Goal: Contribute content: Add original content to the website for others to see

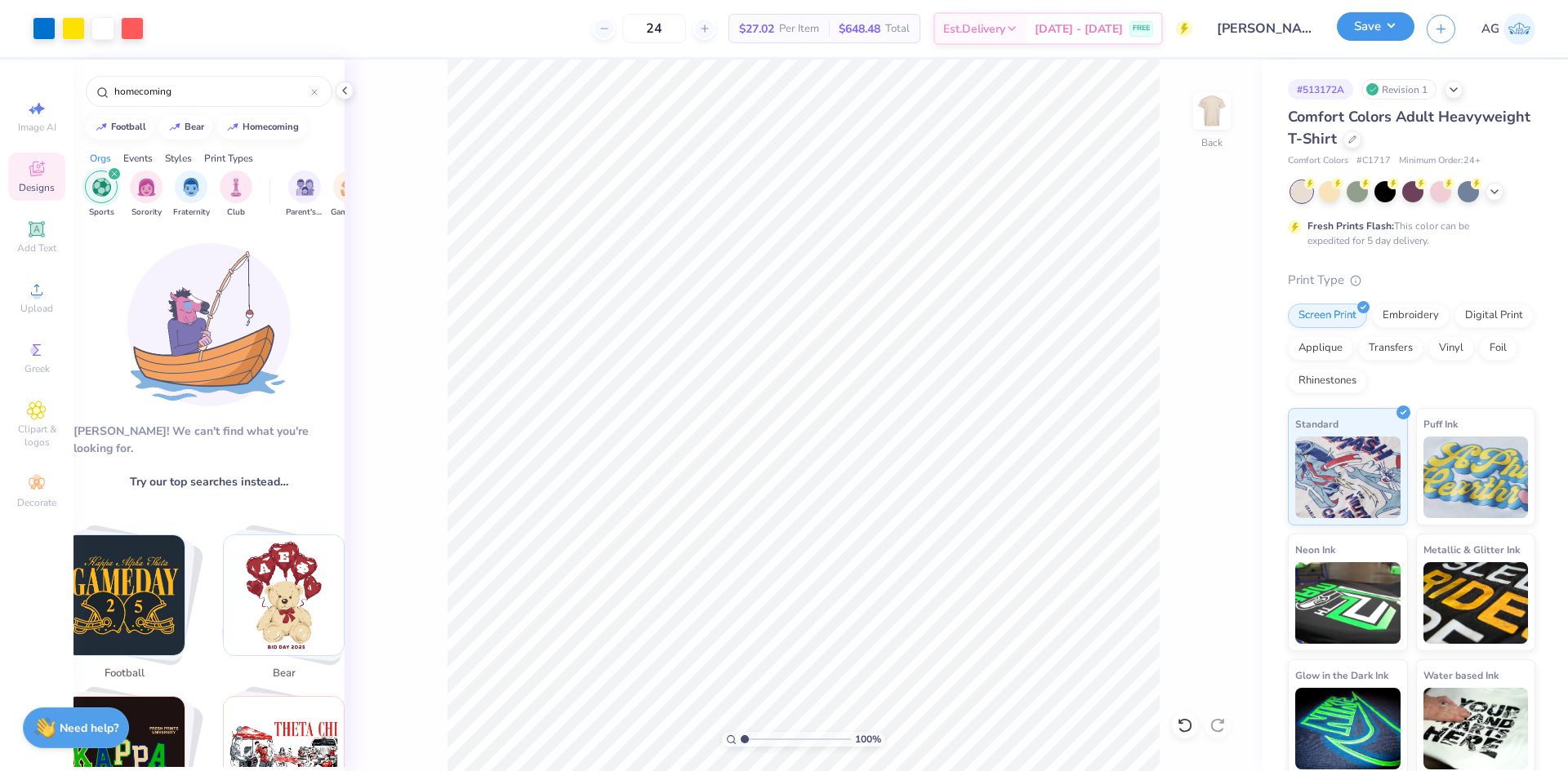
scroll to position [272, 0]
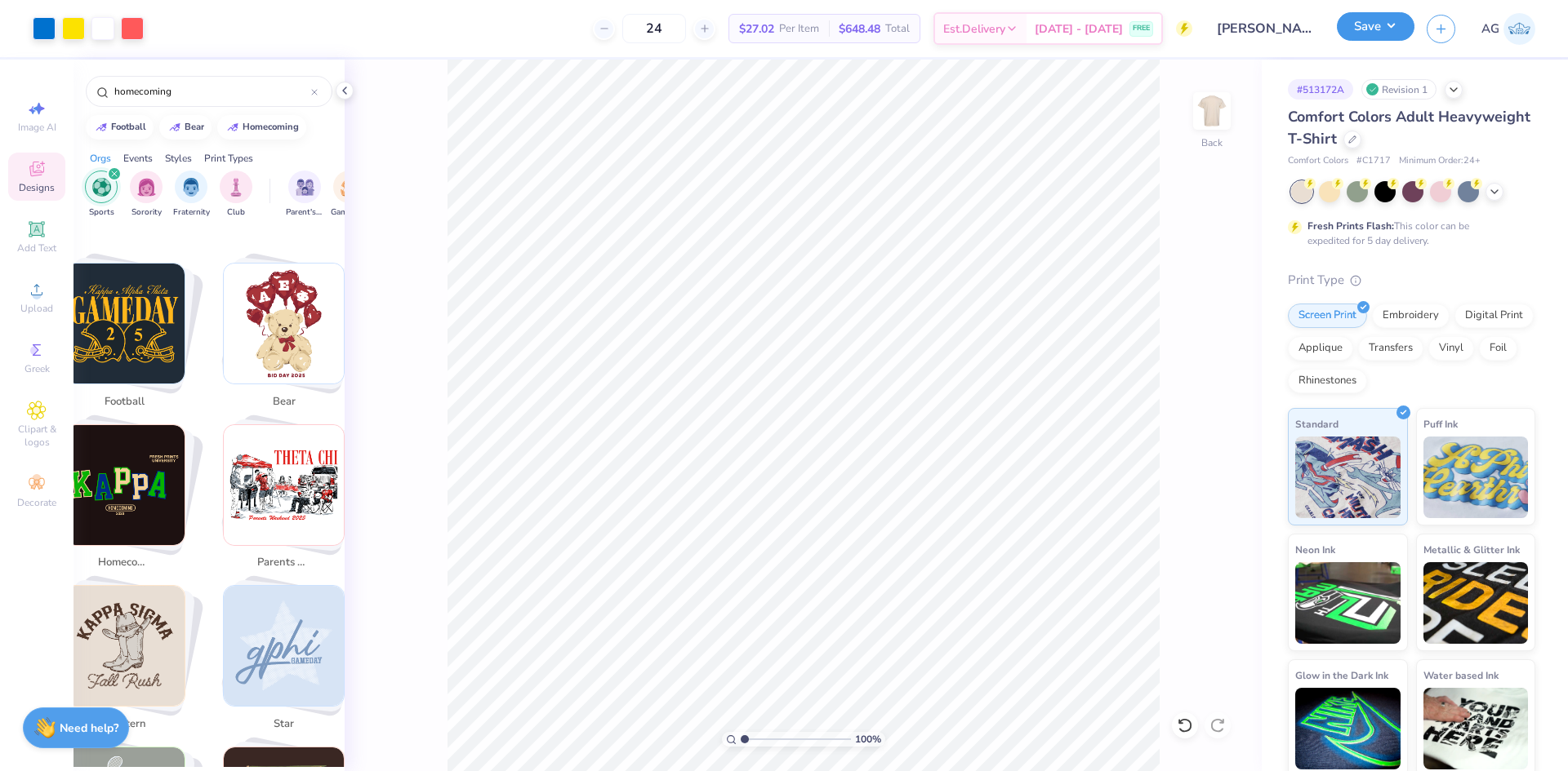
click at [1406, 26] on button "Save" at bounding box center [1375, 26] width 78 height 29
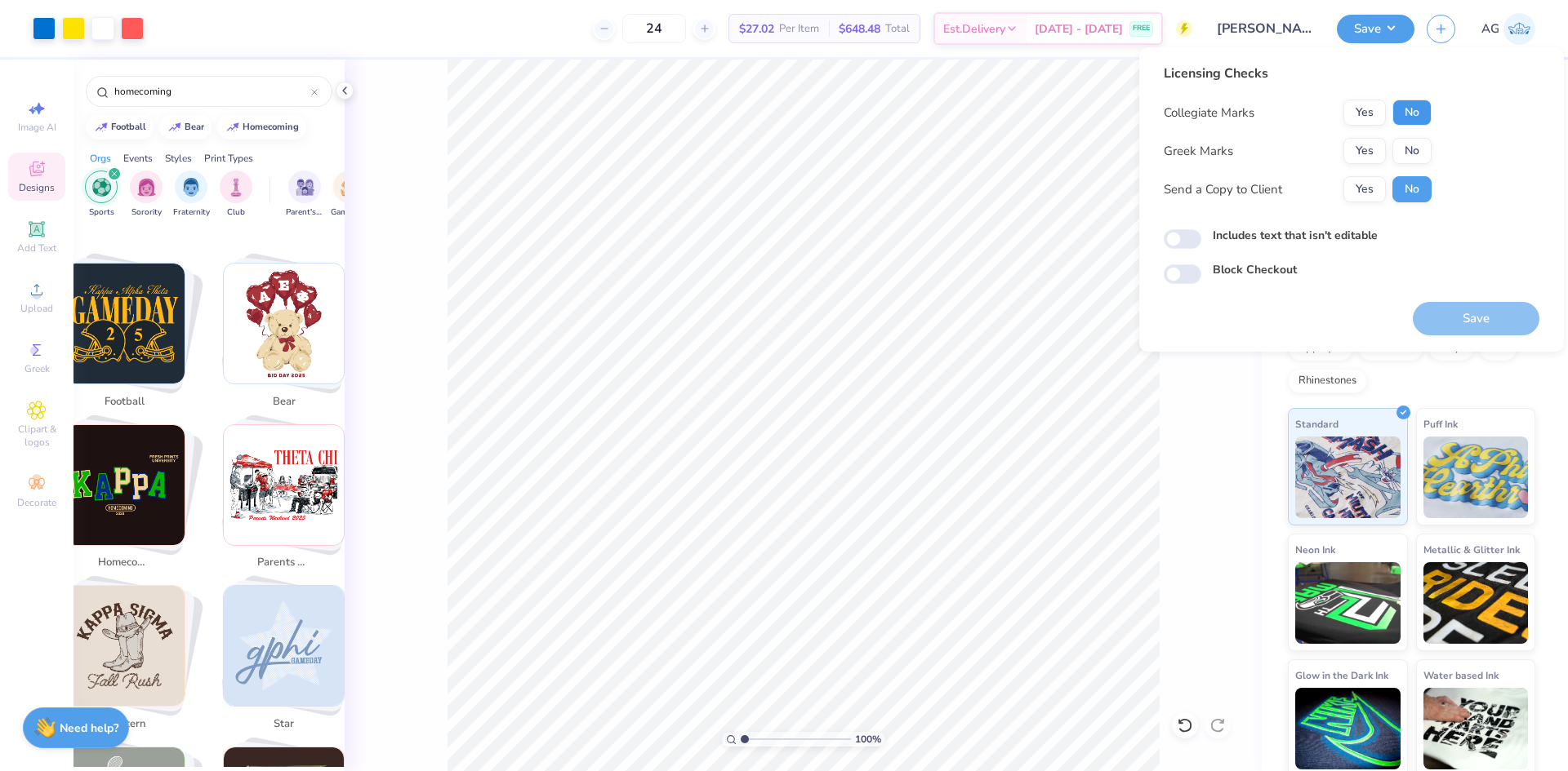
click at [1412, 108] on button "No" at bounding box center [1412, 112] width 39 height 26
click at [1375, 146] on button "Yes" at bounding box center [1364, 151] width 43 height 26
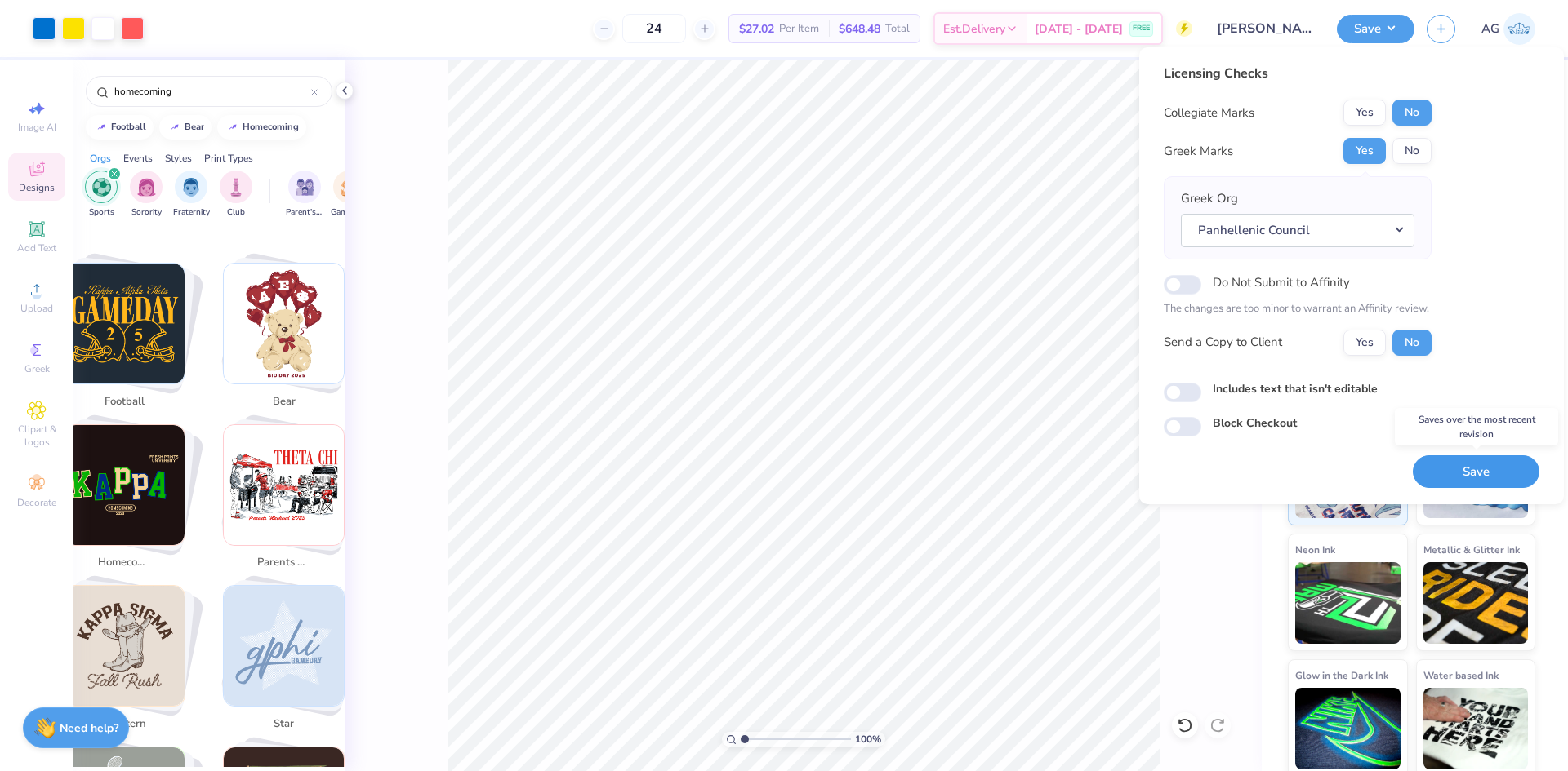
click at [1478, 477] on button "Save" at bounding box center [1475, 472] width 127 height 33
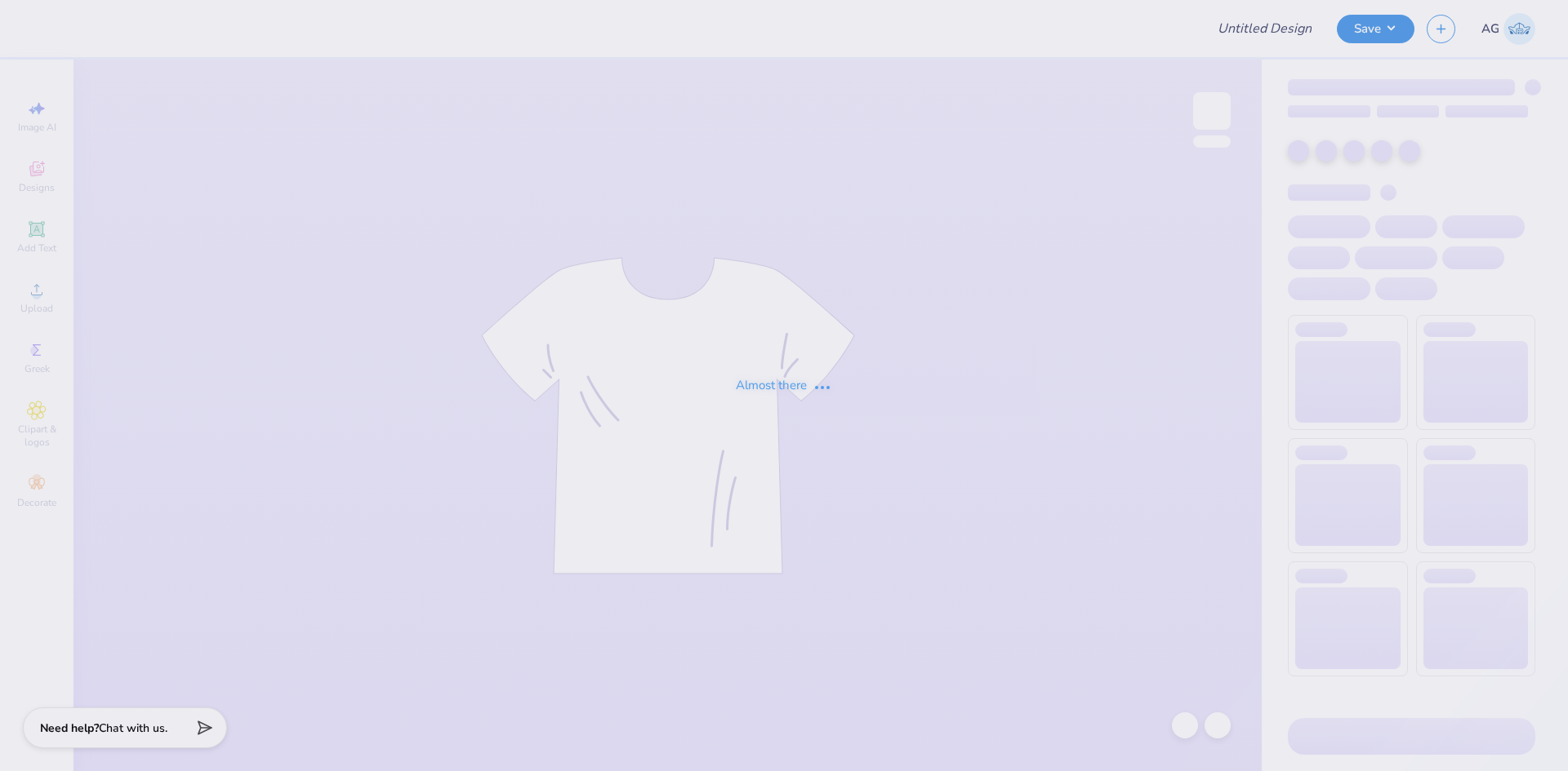
type input "MSU ZETA Gameday Drop"
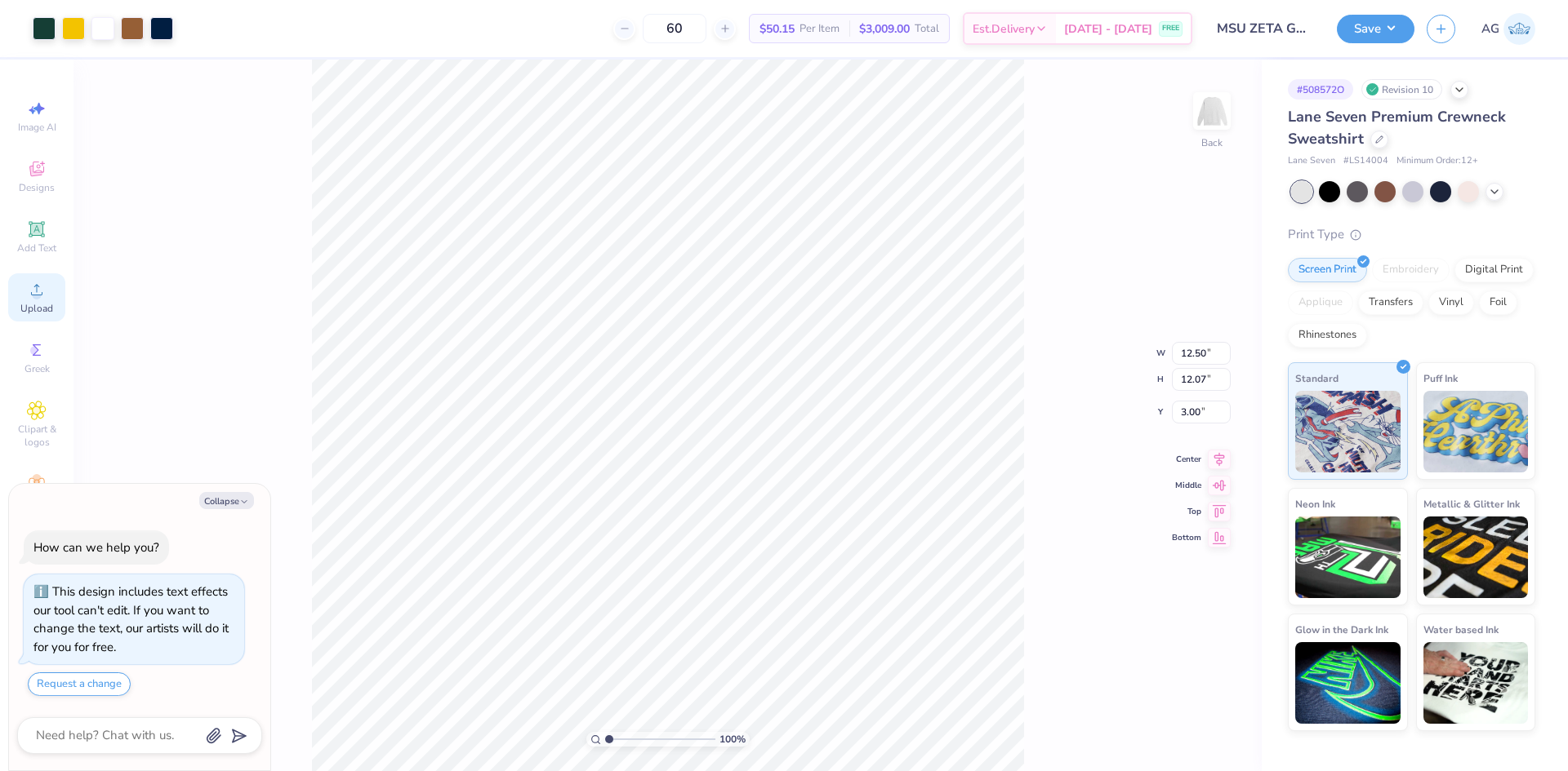
click at [60, 297] on div "Upload" at bounding box center [37, 297] width 57 height 49
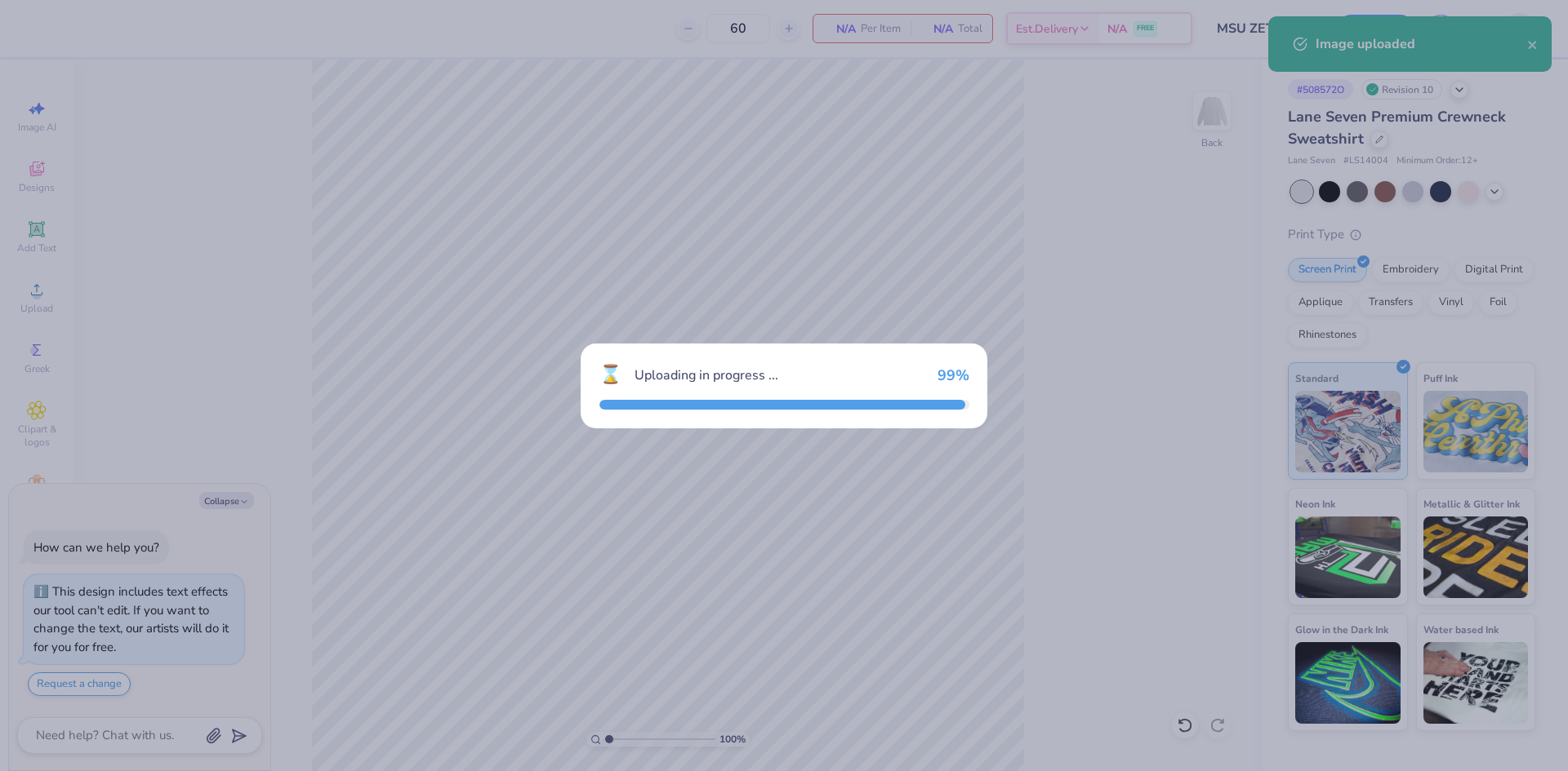
type textarea "x"
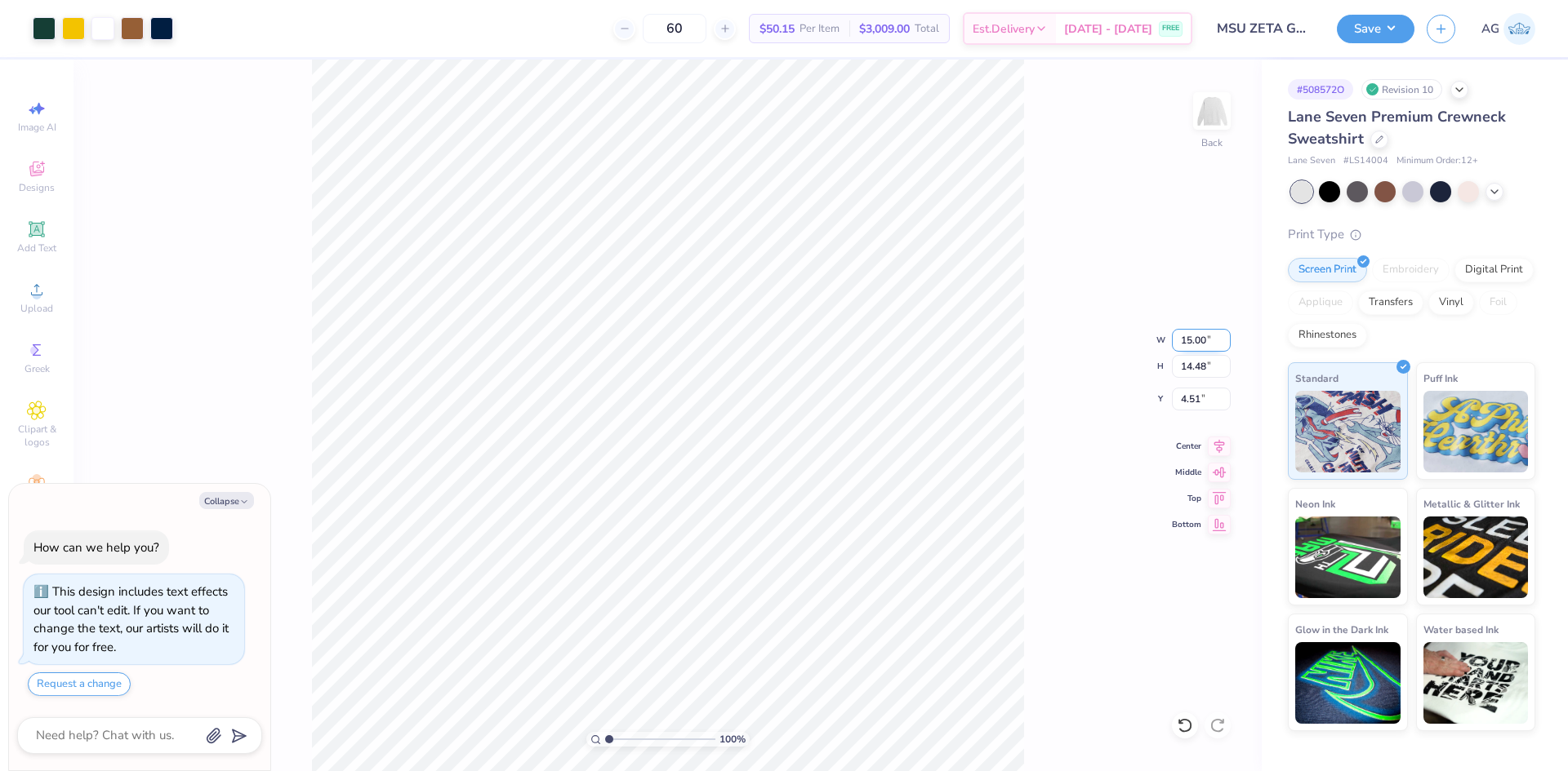
click at [1186, 342] on input "15.00" at bounding box center [1201, 340] width 59 height 23
type input "12.5"
type textarea "x"
type input "12.50"
type input "12.07"
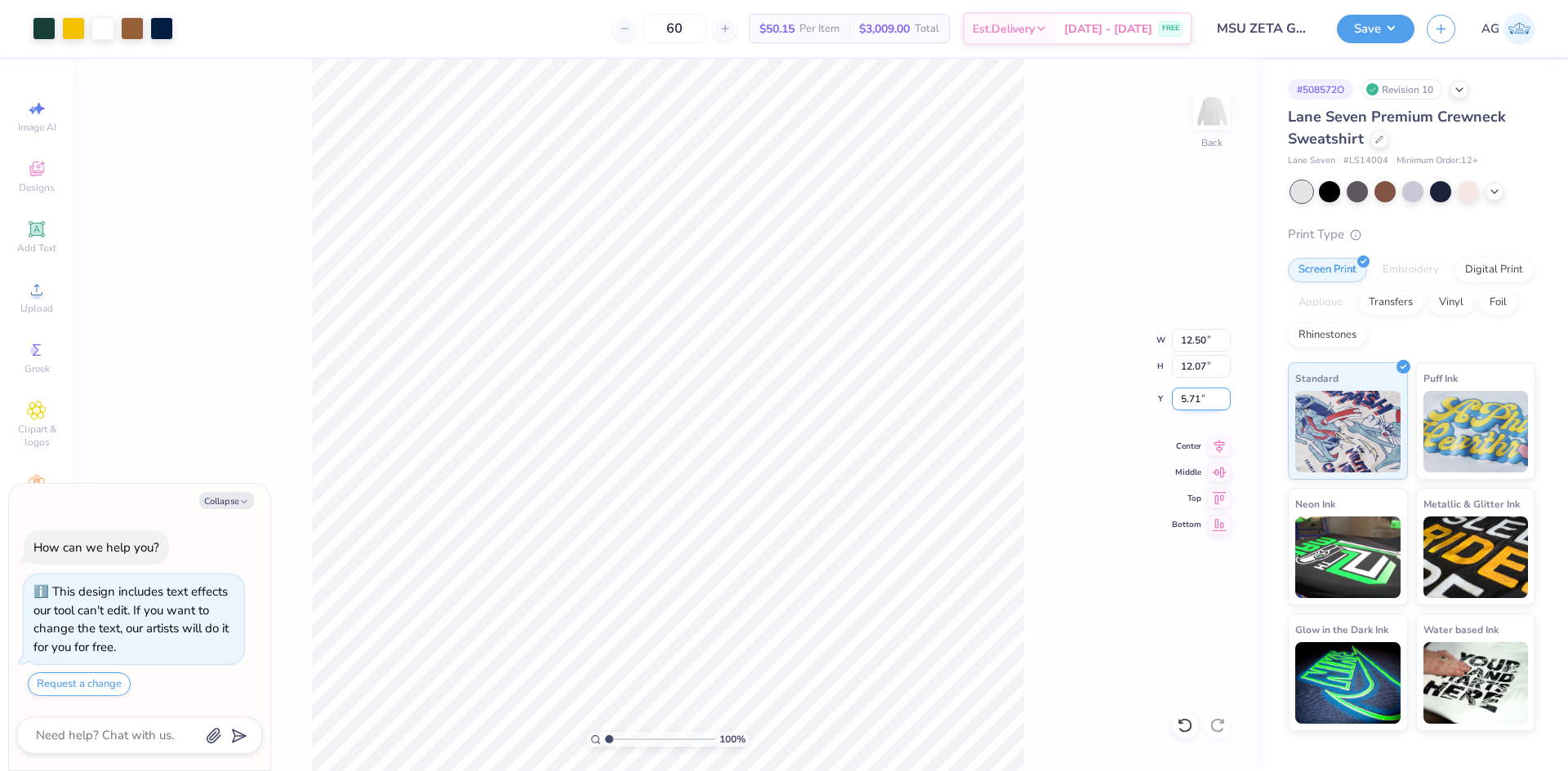
click at [1208, 398] on input "5.71" at bounding box center [1201, 399] width 59 height 23
type input "3"
type textarea "x"
type input "3.00"
click at [1218, 442] on icon at bounding box center [1219, 444] width 10 height 14
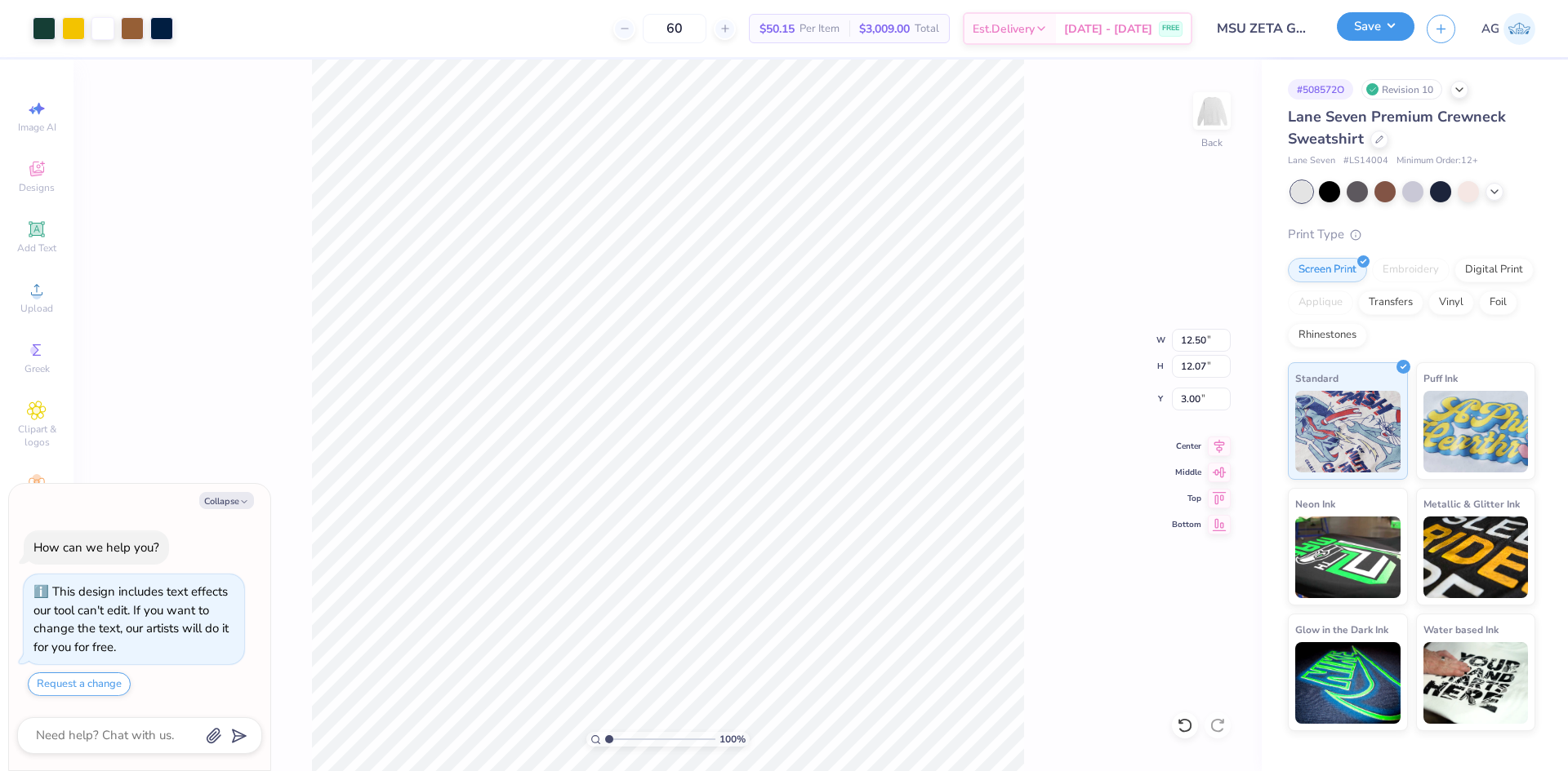
click at [1352, 34] on button "Save" at bounding box center [1375, 26] width 78 height 29
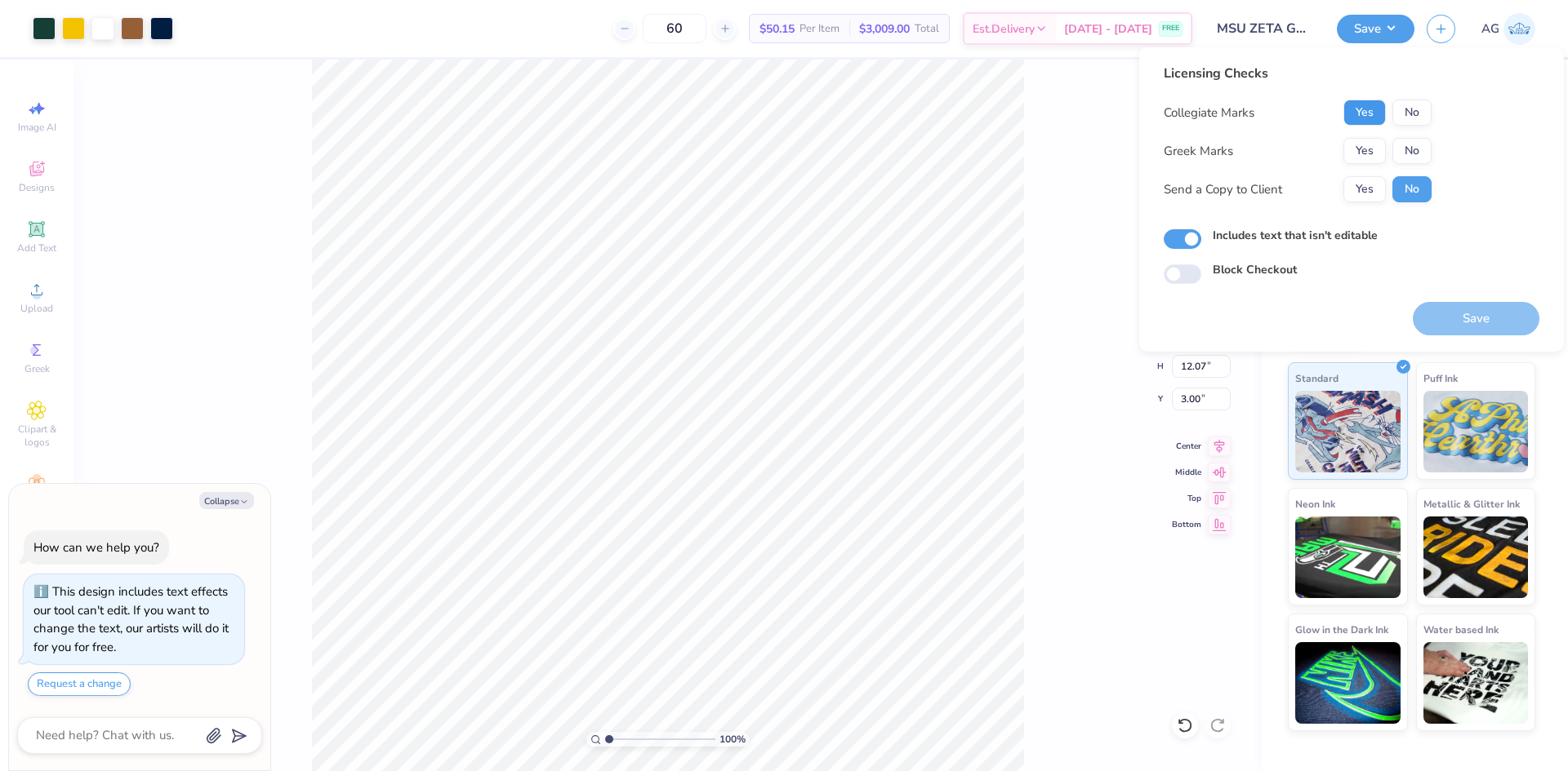
click at [1361, 113] on button "Yes" at bounding box center [1364, 112] width 43 height 26
click at [1415, 148] on button "No" at bounding box center [1412, 151] width 39 height 26
click at [1365, 146] on button "Yes" at bounding box center [1364, 151] width 43 height 26
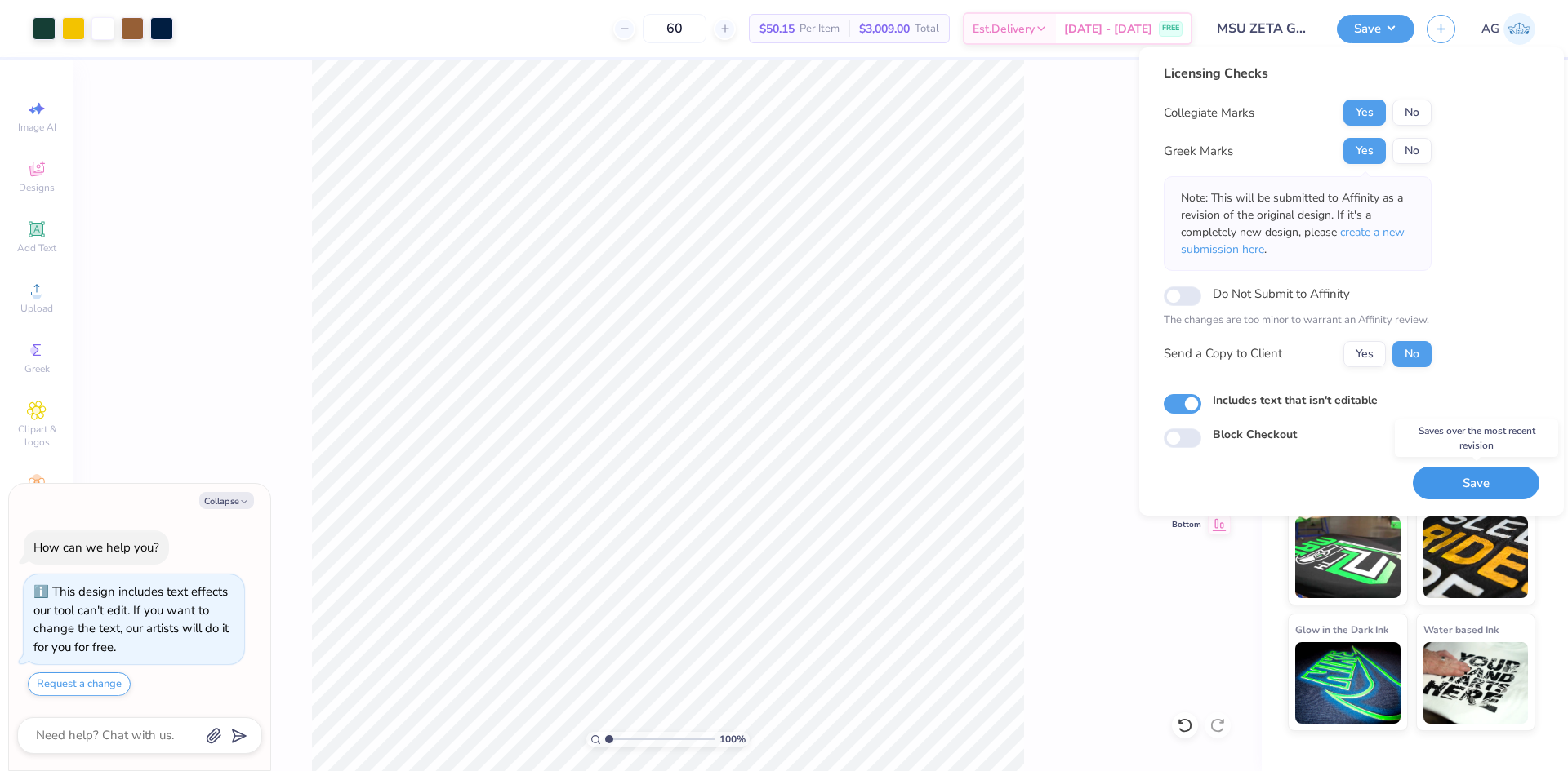
click at [1494, 475] on button "Save" at bounding box center [1475, 483] width 127 height 33
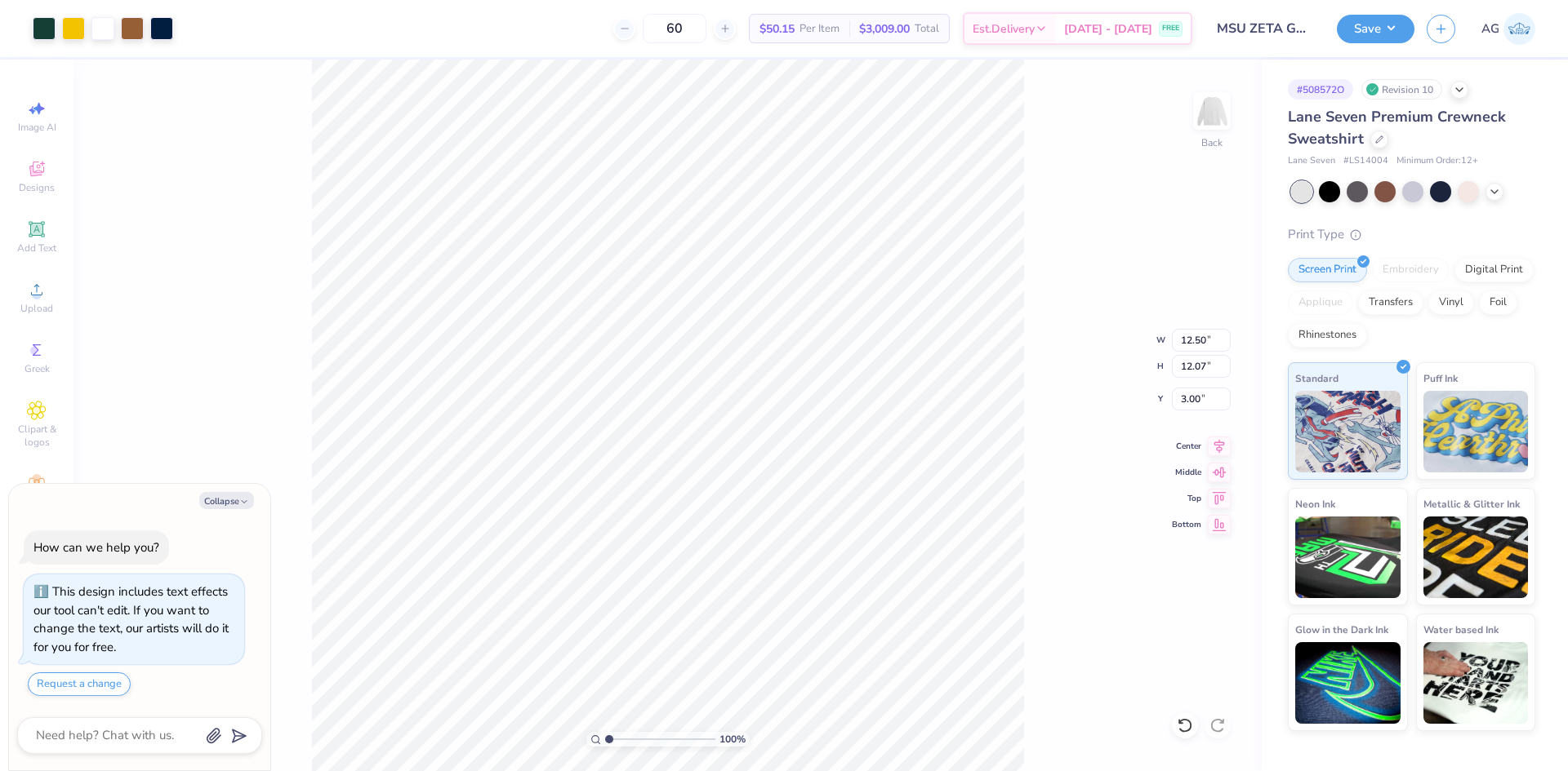
type textarea "x"
